Goal: Information Seeking & Learning: Learn about a topic

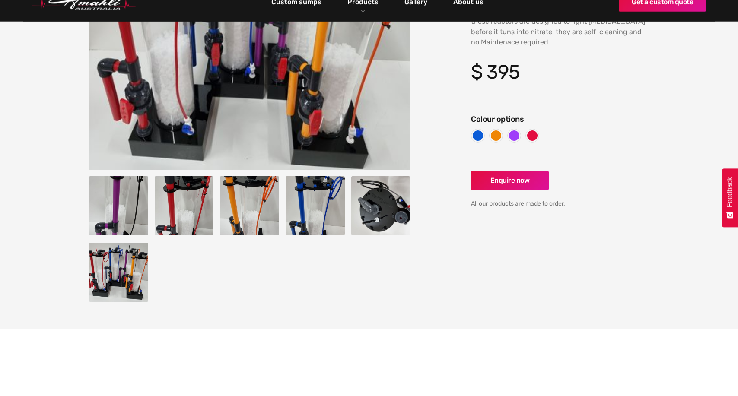
scroll to position [141, 0]
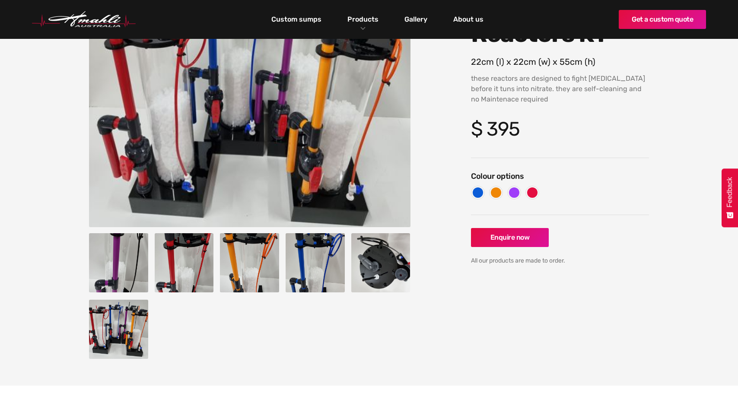
click at [385, 254] on img "open lightbox" at bounding box center [380, 262] width 59 height 59
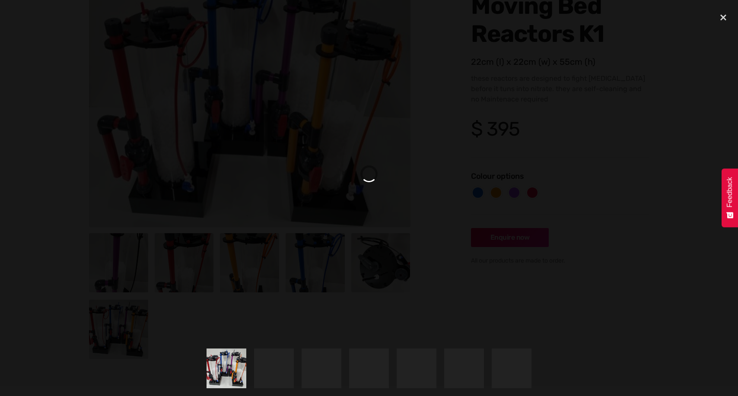
click at [279, 367] on div "show item 2 of 7" at bounding box center [274, 369] width 40 height 40
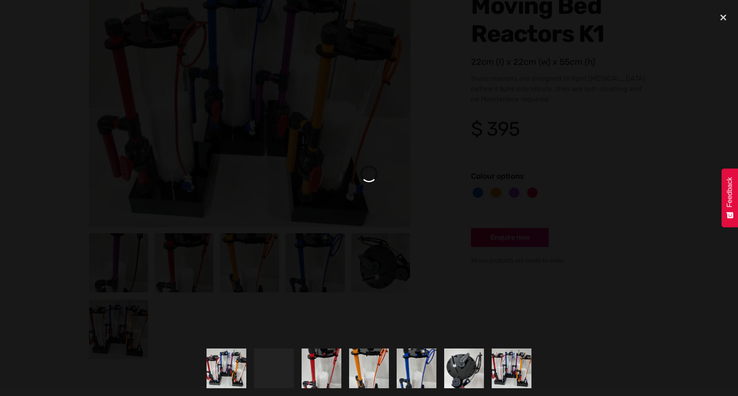
click at [292, 372] on div "show item 2 of 7" at bounding box center [274, 369] width 40 height 40
click at [724, 12] on div "close lightbox" at bounding box center [722, 17] width 29 height 19
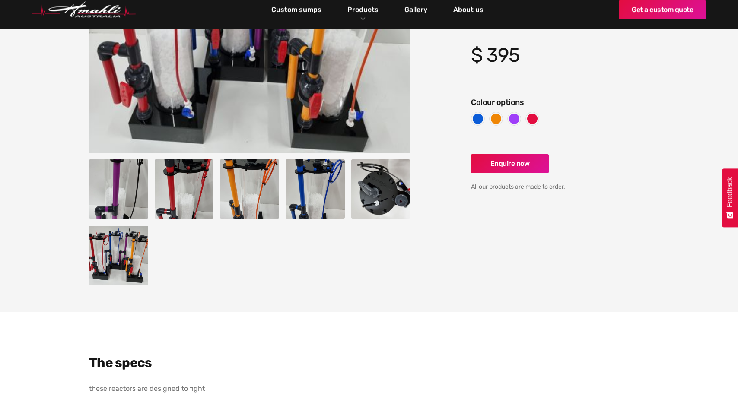
scroll to position [0, 0]
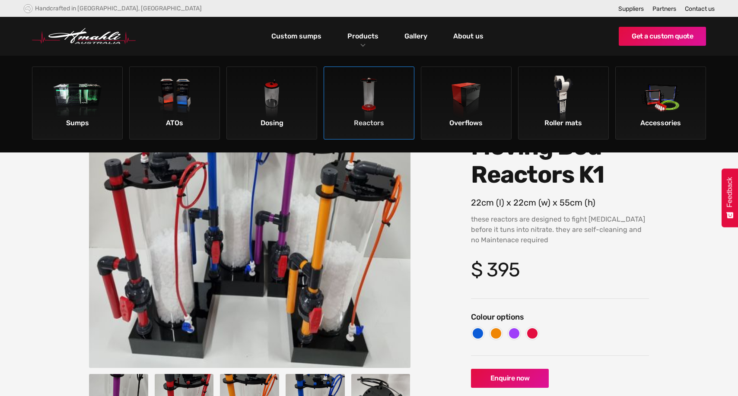
click at [376, 123] on div "Reactors" at bounding box center [369, 123] width 86 height 15
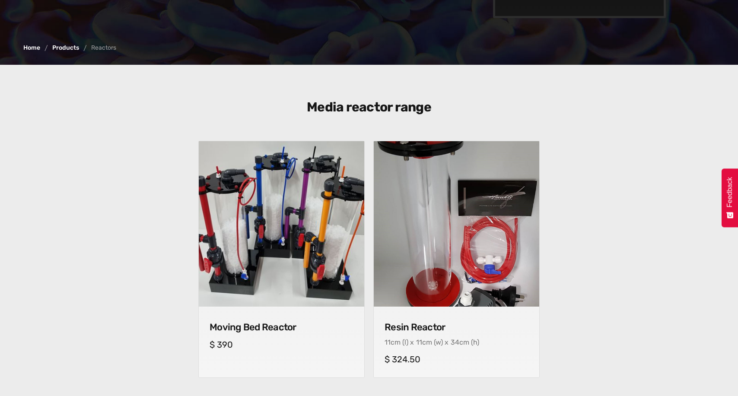
scroll to position [235, 0]
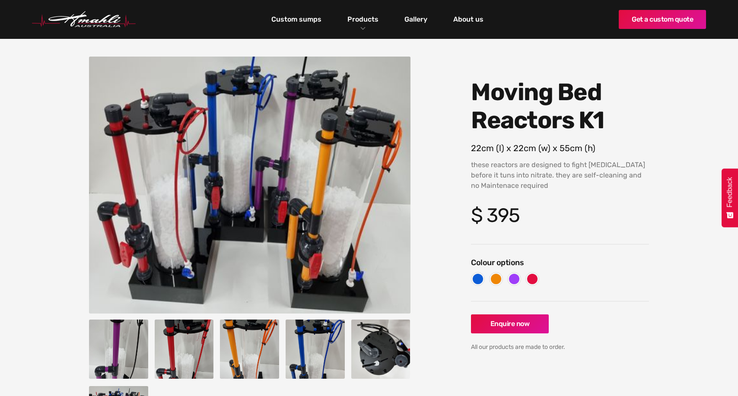
scroll to position [48, 0]
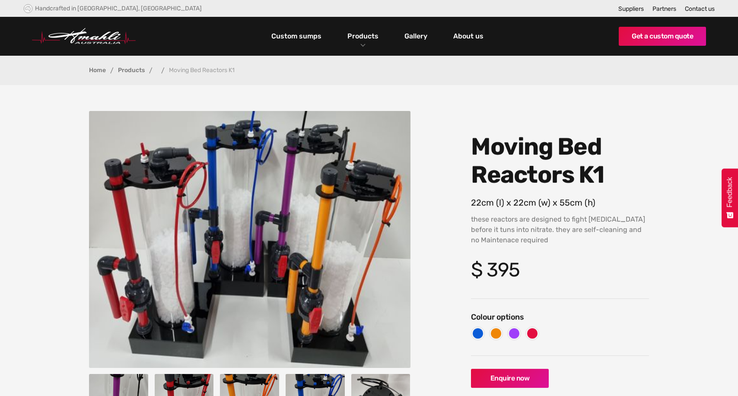
click at [101, 43] on img "home" at bounding box center [84, 36] width 104 height 16
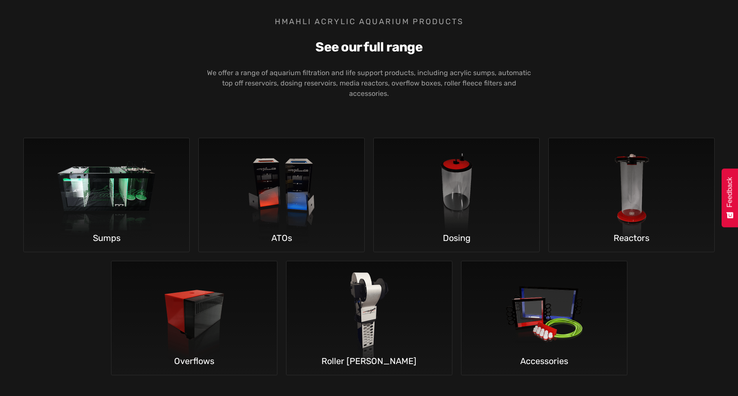
scroll to position [1403, 0]
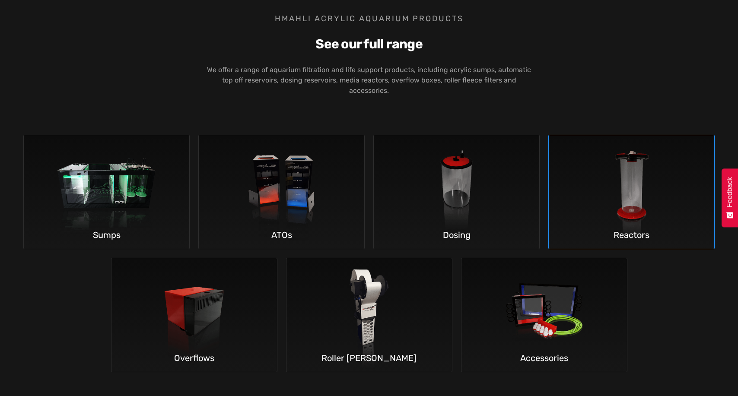
click at [607, 174] on img at bounding box center [631, 192] width 127 height 114
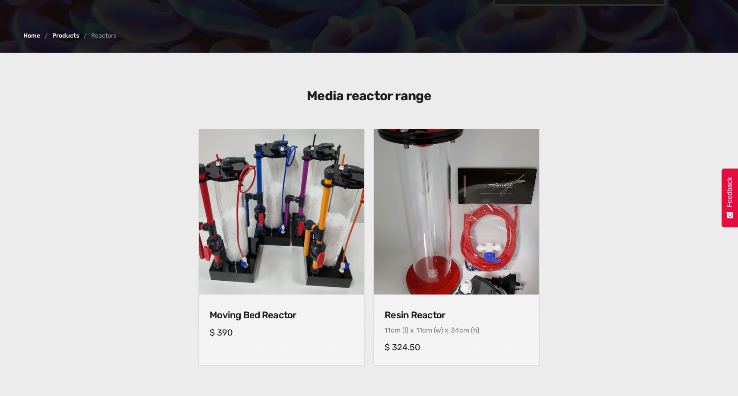
scroll to position [296, 0]
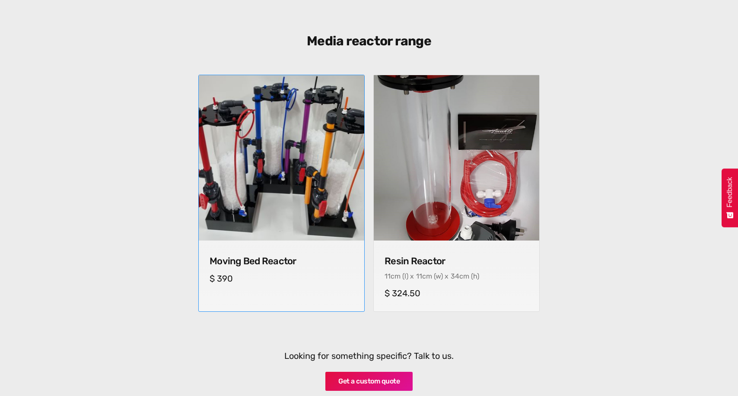
click at [313, 213] on img at bounding box center [281, 158] width 174 height 174
